Goal: Task Accomplishment & Management: Use online tool/utility

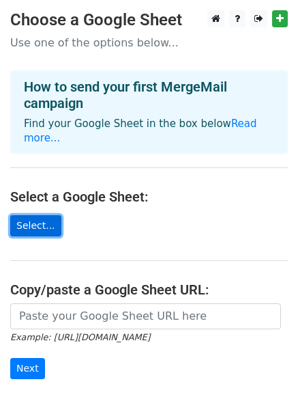
click at [38, 215] on link "Select..." at bounding box center [35, 225] width 51 height 21
click at [84, 208] on main "Choose a Google Sheet Use one of the options below... How to send your first Me…" at bounding box center [149, 231] width 298 height 442
click at [33, 215] on link "Select..." at bounding box center [35, 225] width 51 height 21
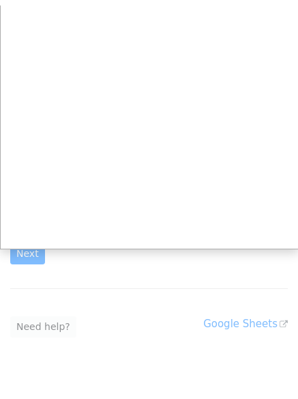
scroll to position [137, 0]
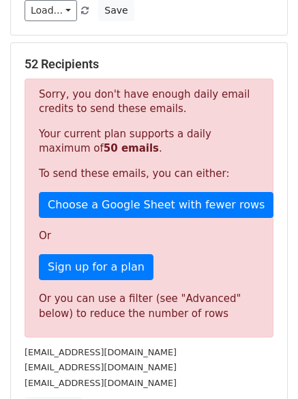
scroll to position [68, 0]
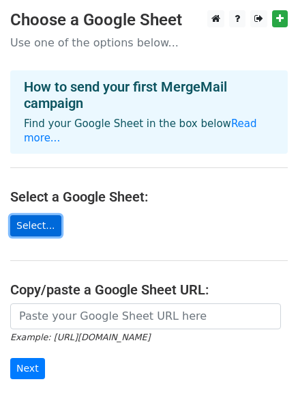
click at [44, 215] on link "Select..." at bounding box center [35, 225] width 51 height 21
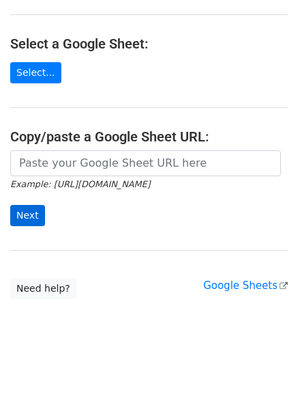
scroll to position [148, 0]
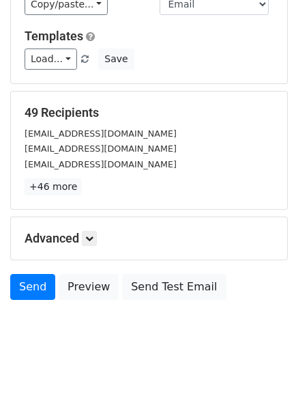
scroll to position [186, 0]
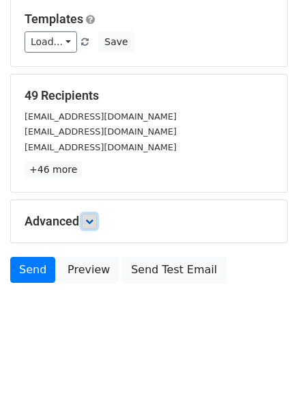
click at [94, 218] on icon at bounding box center [89, 221] width 8 height 8
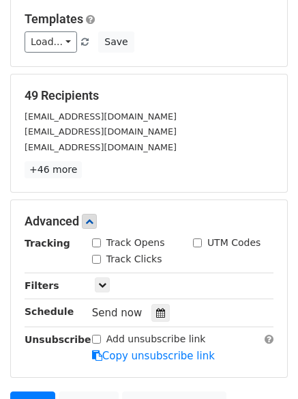
click at [98, 247] on input "Track Opens" at bounding box center [96, 242] width 9 height 9
checkbox input "true"
click at [98, 255] on input "Track Clicks" at bounding box center [96, 259] width 9 height 9
checkbox input "true"
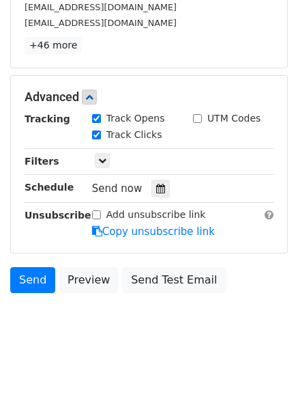
scroll to position [319, 0]
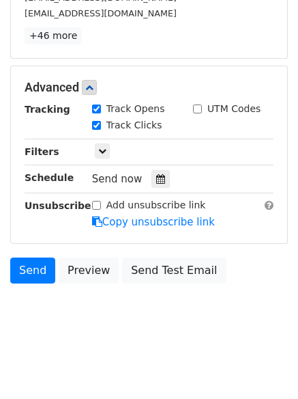
click at [93, 208] on input "Add unsubscribe link" at bounding box center [96, 205] width 9 height 9
checkbox input "true"
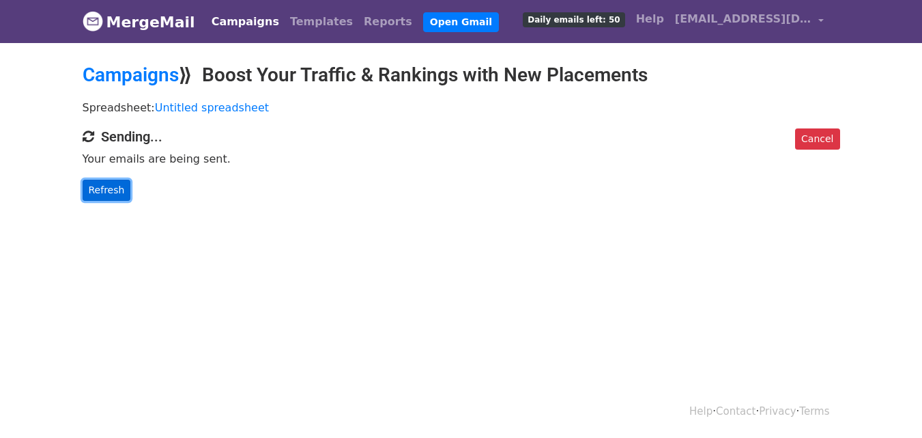
click at [98, 186] on link "Refresh" at bounding box center [107, 190] width 48 height 21
